Goal: Task Accomplishment & Management: Manage account settings

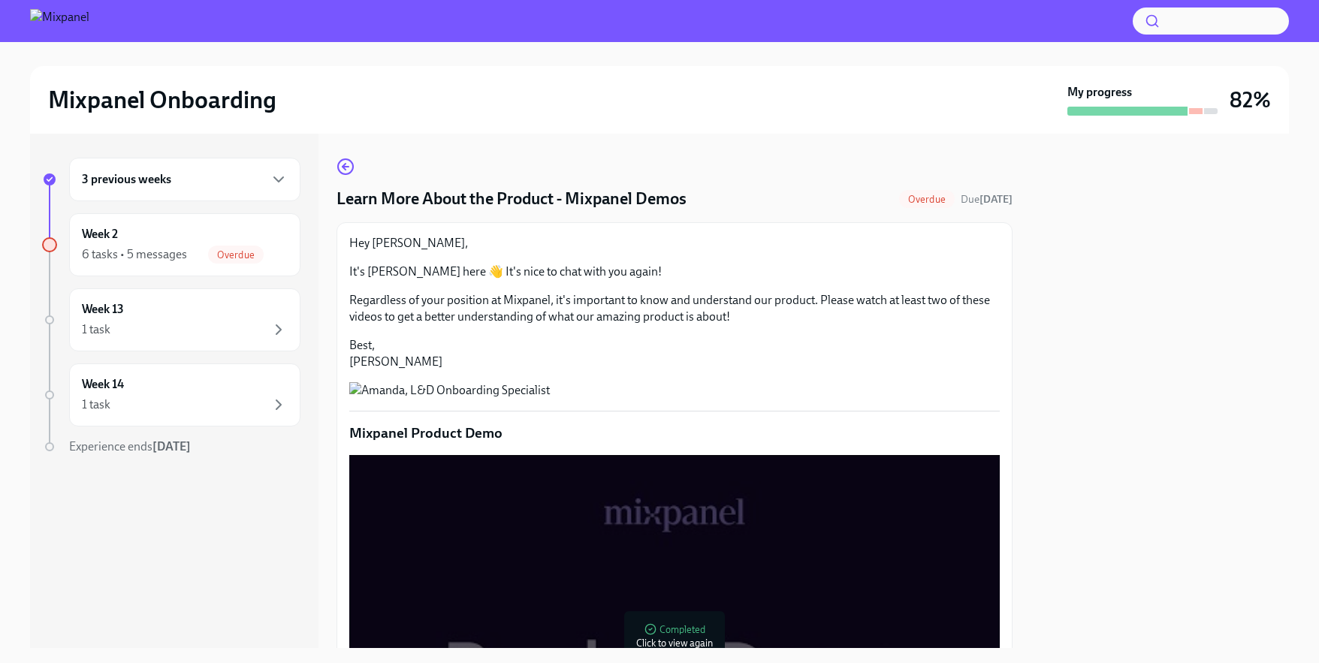
scroll to position [1200, 0]
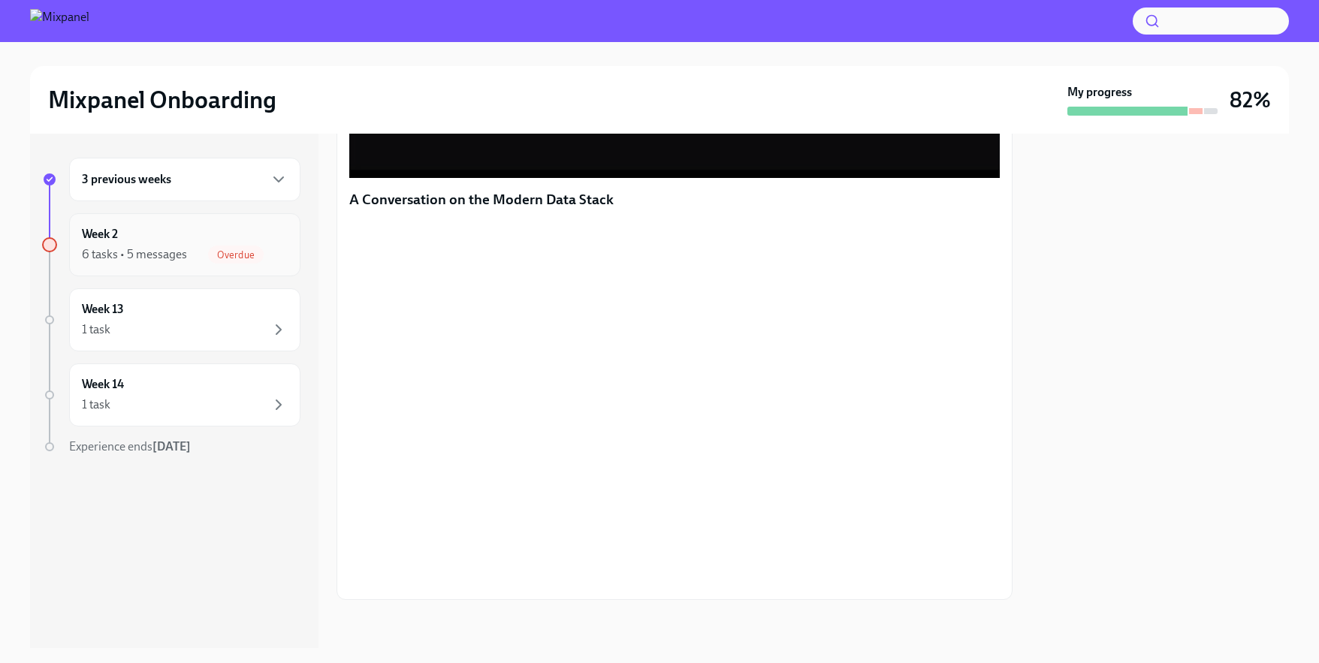
click at [228, 233] on div "Week 2 6 tasks • 5 messages Overdue" at bounding box center [185, 245] width 206 height 38
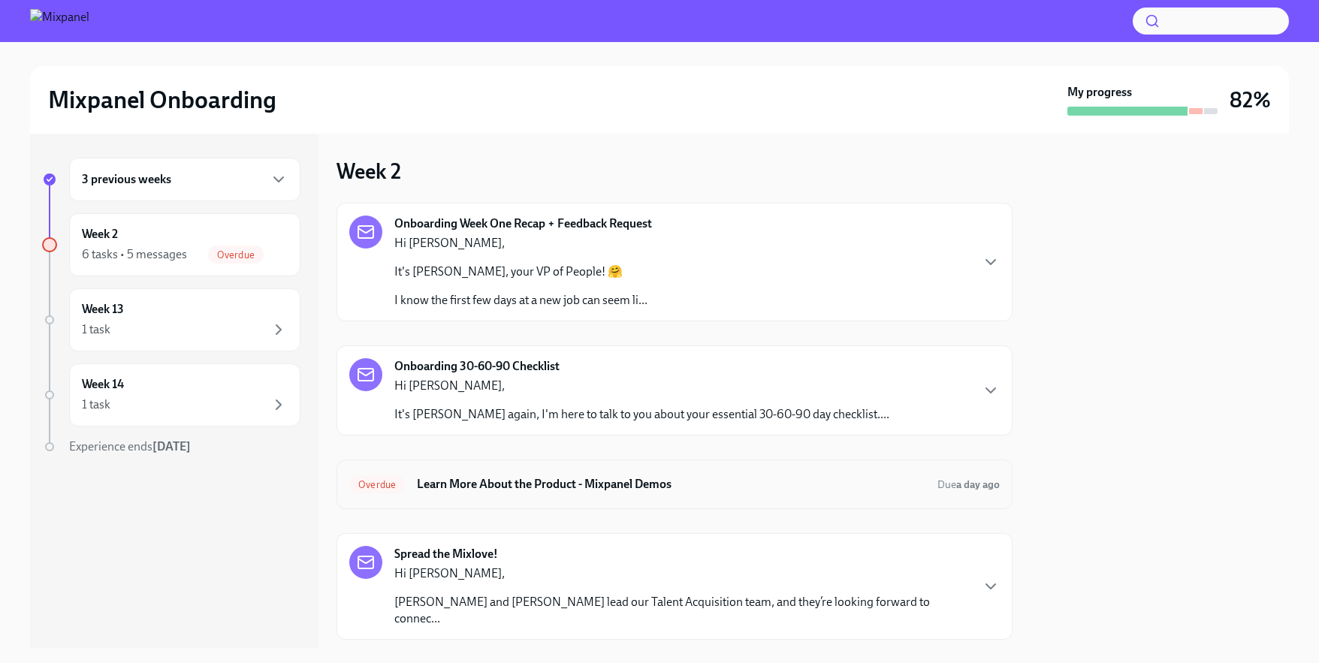
click at [581, 473] on div "Overdue Learn More About the Product - Mixpanel Demos Due a day ago" at bounding box center [674, 484] width 650 height 24
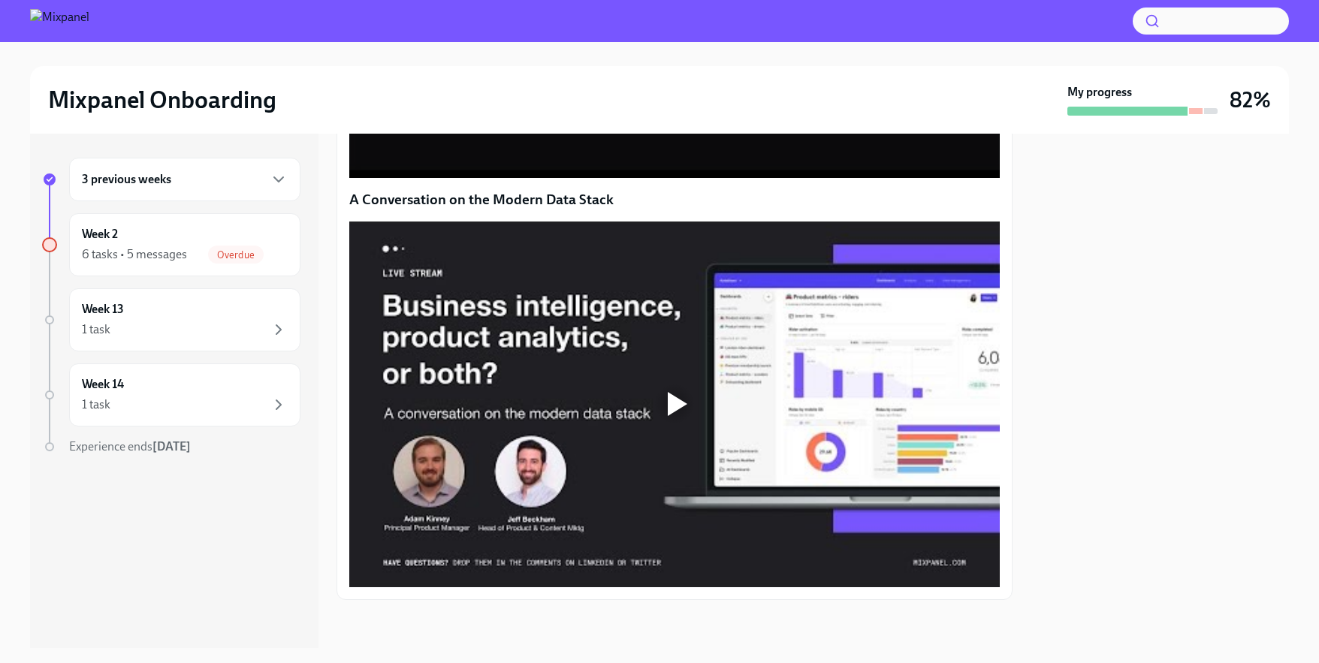
scroll to position [1200, 0]
click at [684, 408] on div at bounding box center [678, 404] width 20 height 24
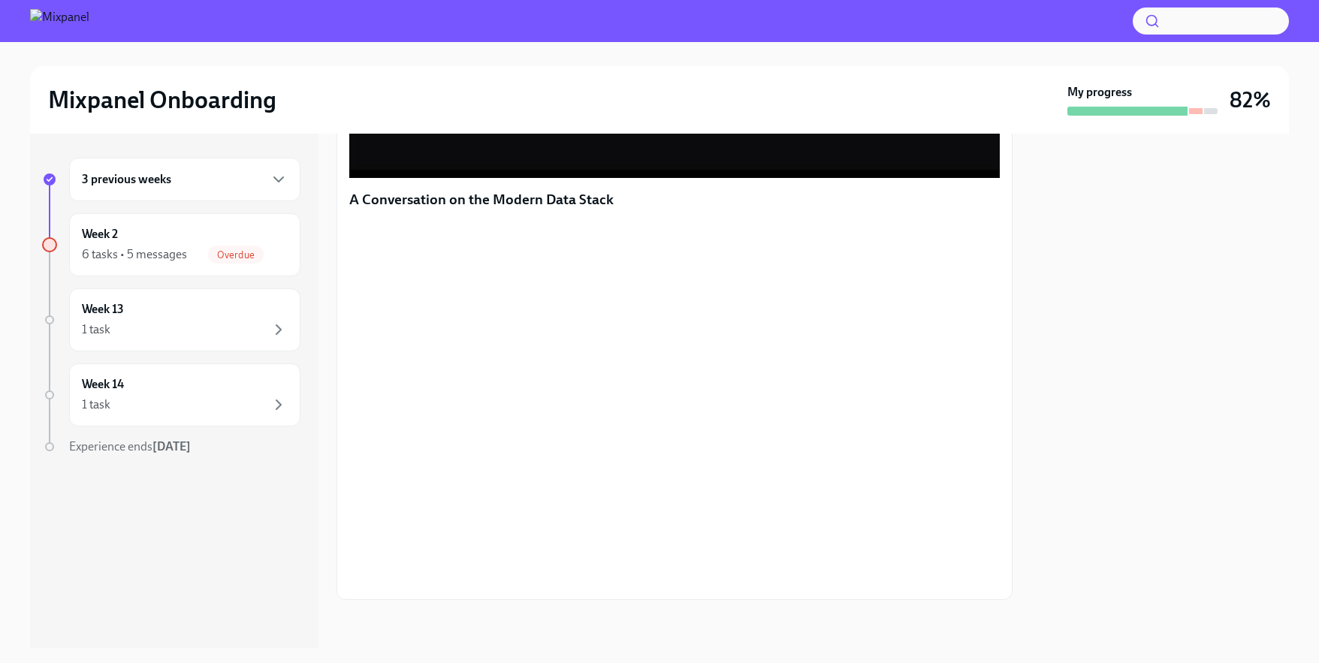
click at [1082, 363] on div at bounding box center [1159, 391] width 258 height 514
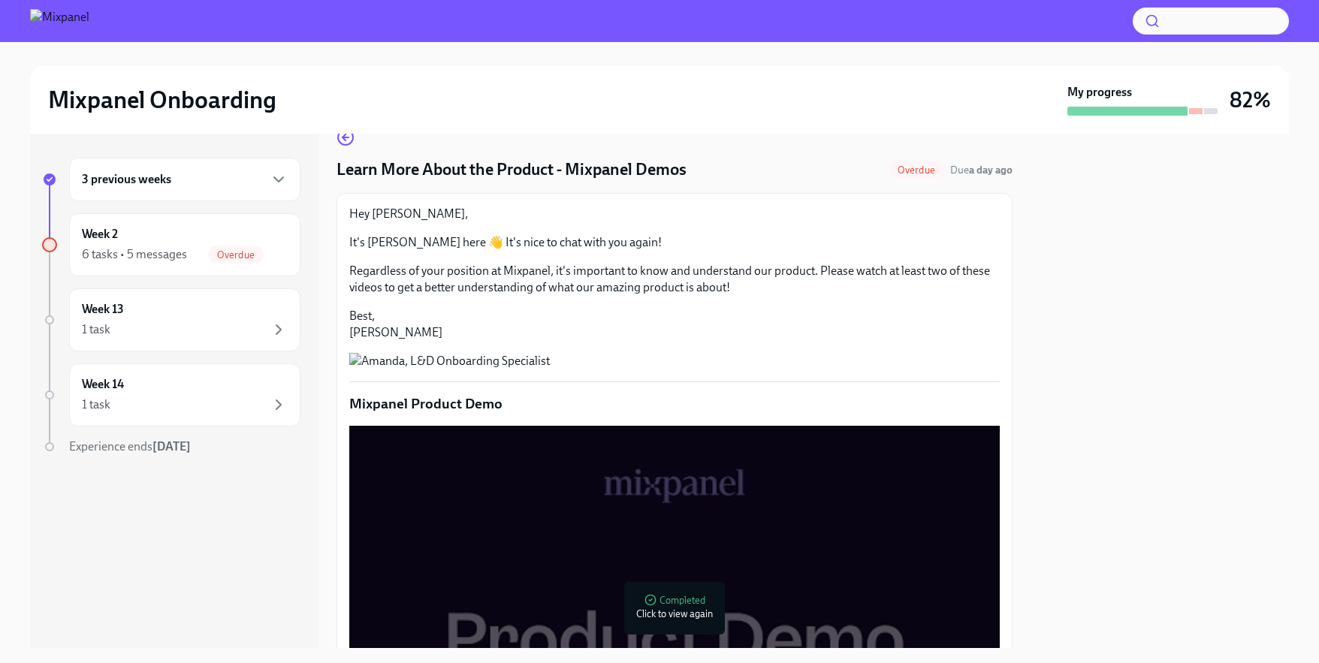
scroll to position [0, 0]
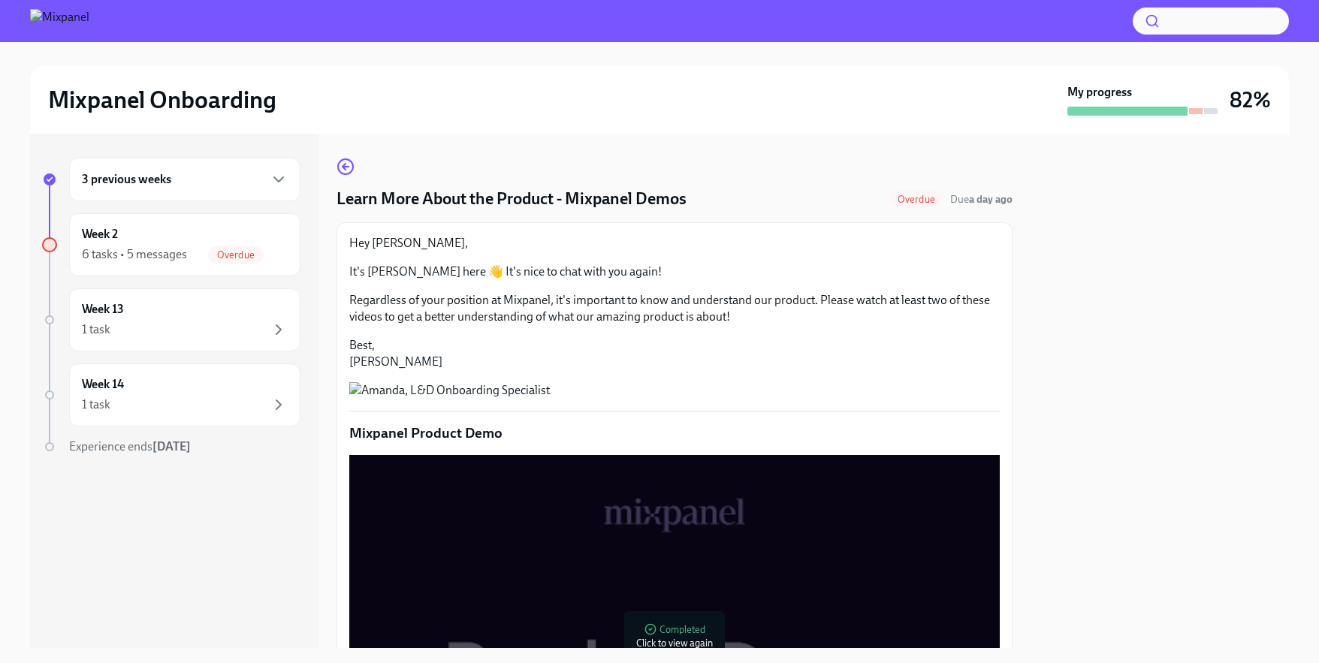
click at [918, 201] on span "Overdue" at bounding box center [916, 199] width 56 height 11
drag, startPoint x: 959, startPoint y: 203, endPoint x: 843, endPoint y: 223, distance: 118.2
click at [959, 203] on span "Due a day ago" at bounding box center [981, 199] width 62 height 13
click at [342, 167] on icon "button" at bounding box center [343, 167] width 3 height 6
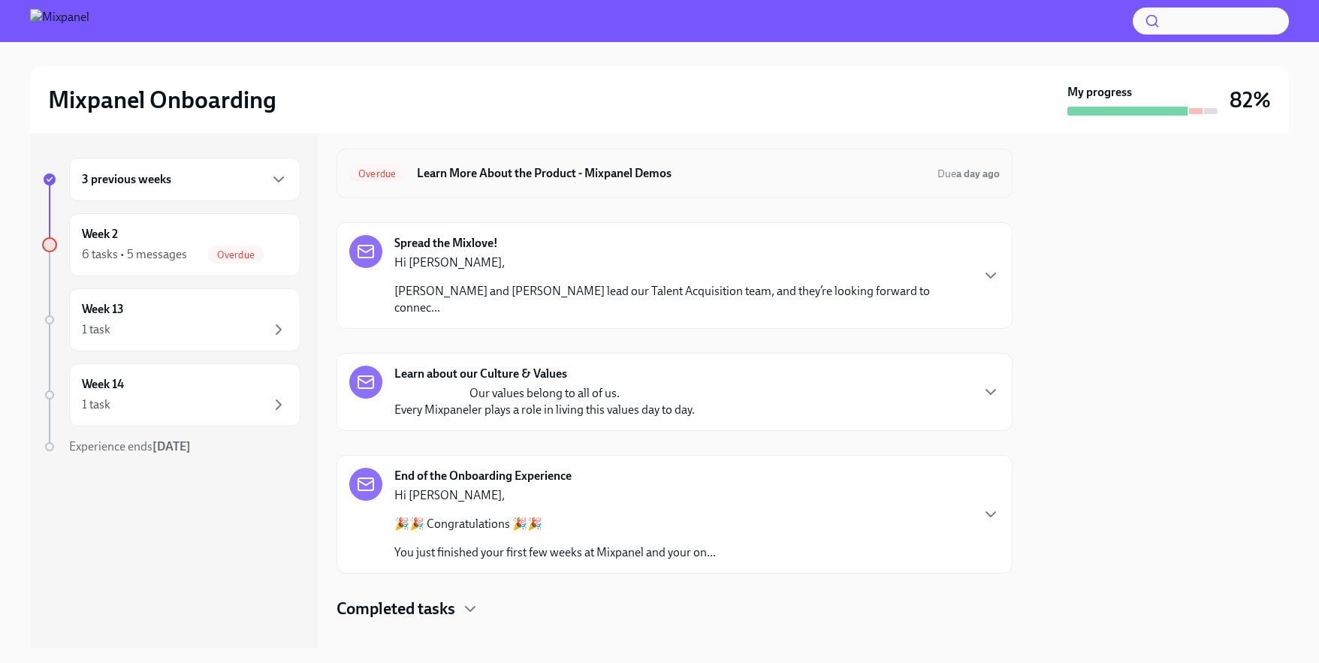
scroll to position [315, 0]
